Goal: Task Accomplishment & Management: Manage account settings

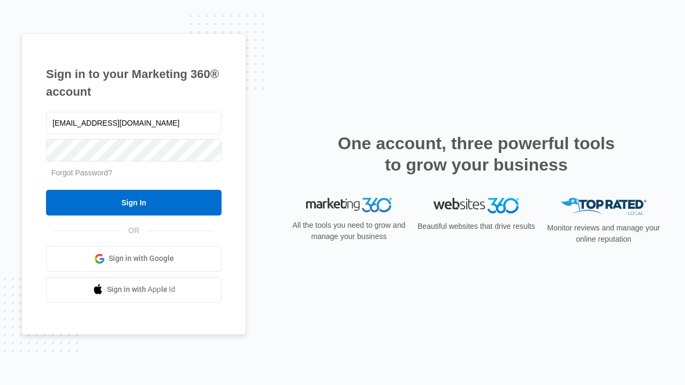
type input "[EMAIL_ADDRESS][DOMAIN_NAME]"
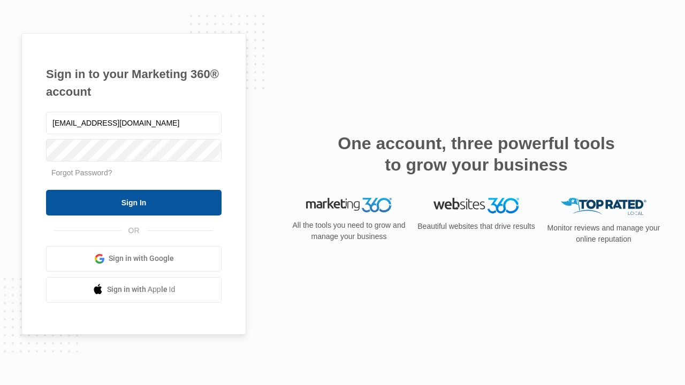
click at [134, 202] on input "Sign In" at bounding box center [133, 203] width 175 height 26
